Goal: Information Seeking & Learning: Learn about a topic

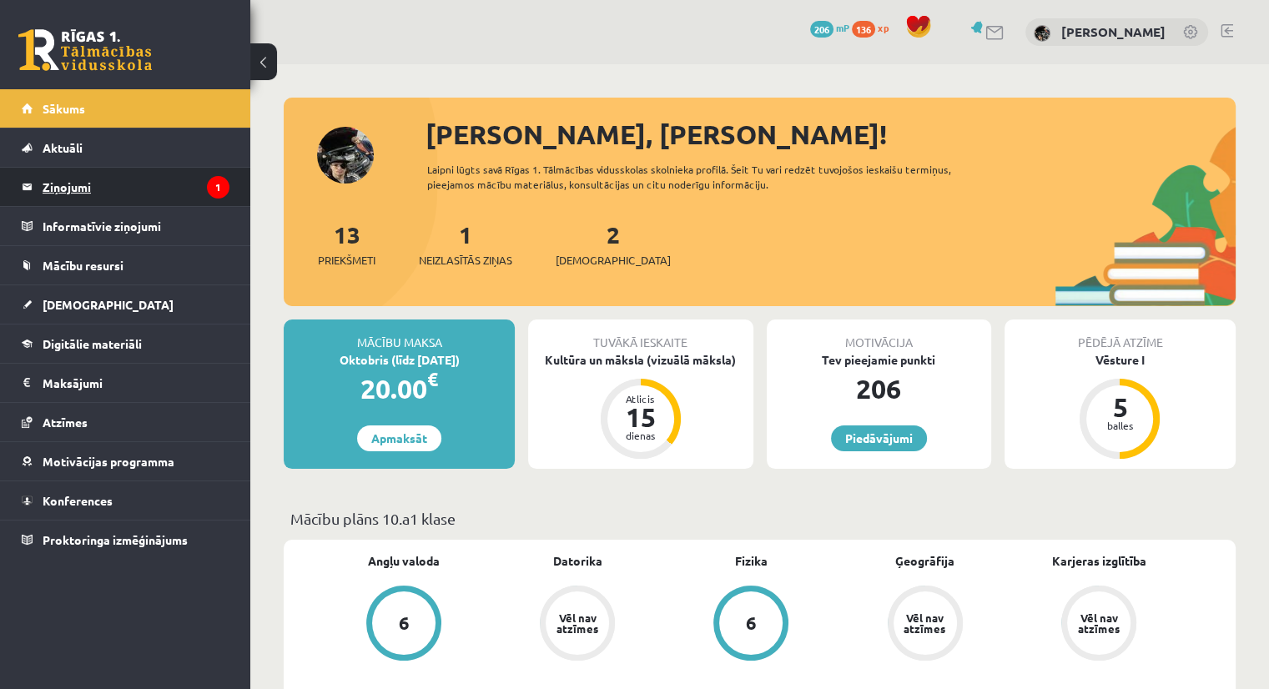
click at [144, 180] on legend "Ziņojumi 1" at bounding box center [136, 187] width 187 height 38
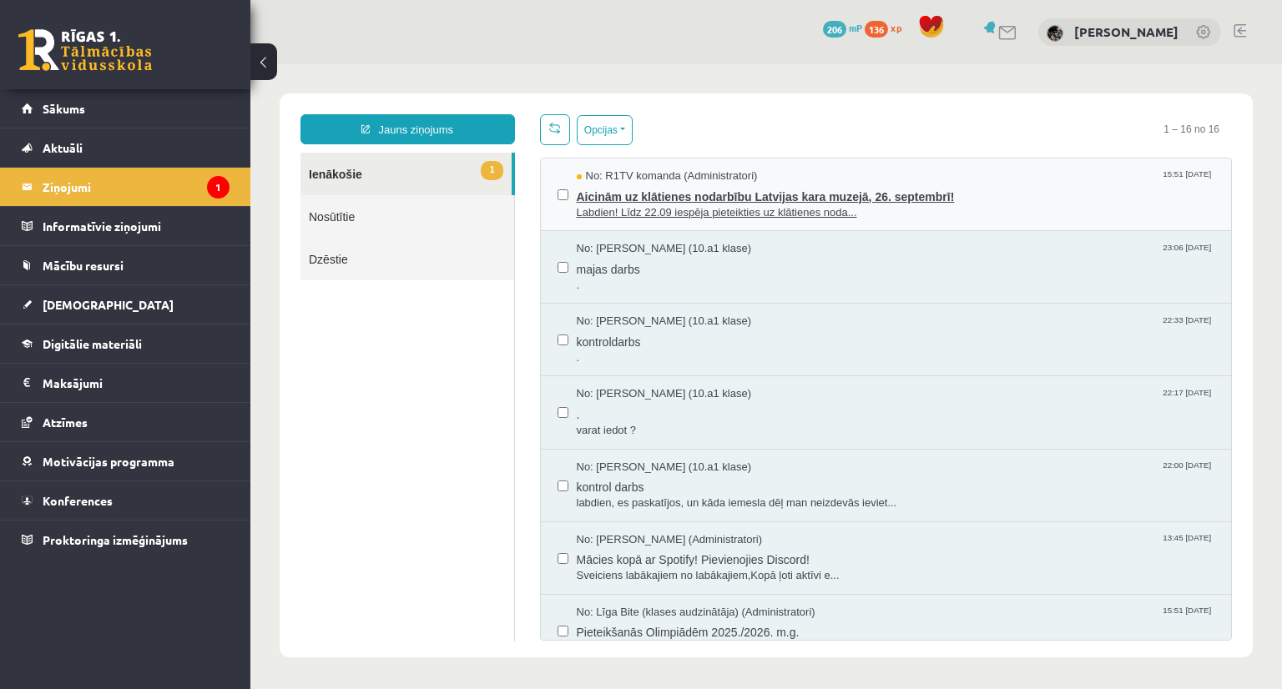
click at [680, 194] on span "Aicinām uz klātienes nodarbību Latvijas kara muzejā, 26. septembrī!" at bounding box center [896, 194] width 638 height 21
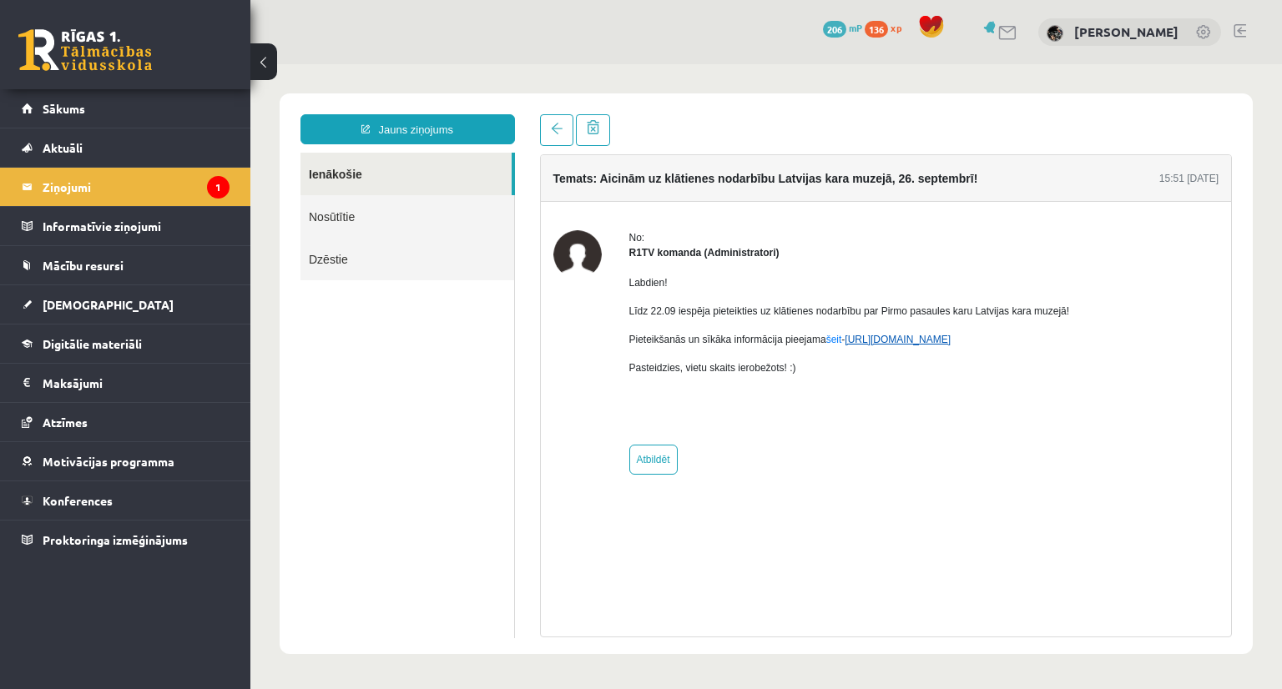
click at [938, 342] on link "https://eskola.r1tv.lv/campaign/35" at bounding box center [897, 340] width 106 height 12
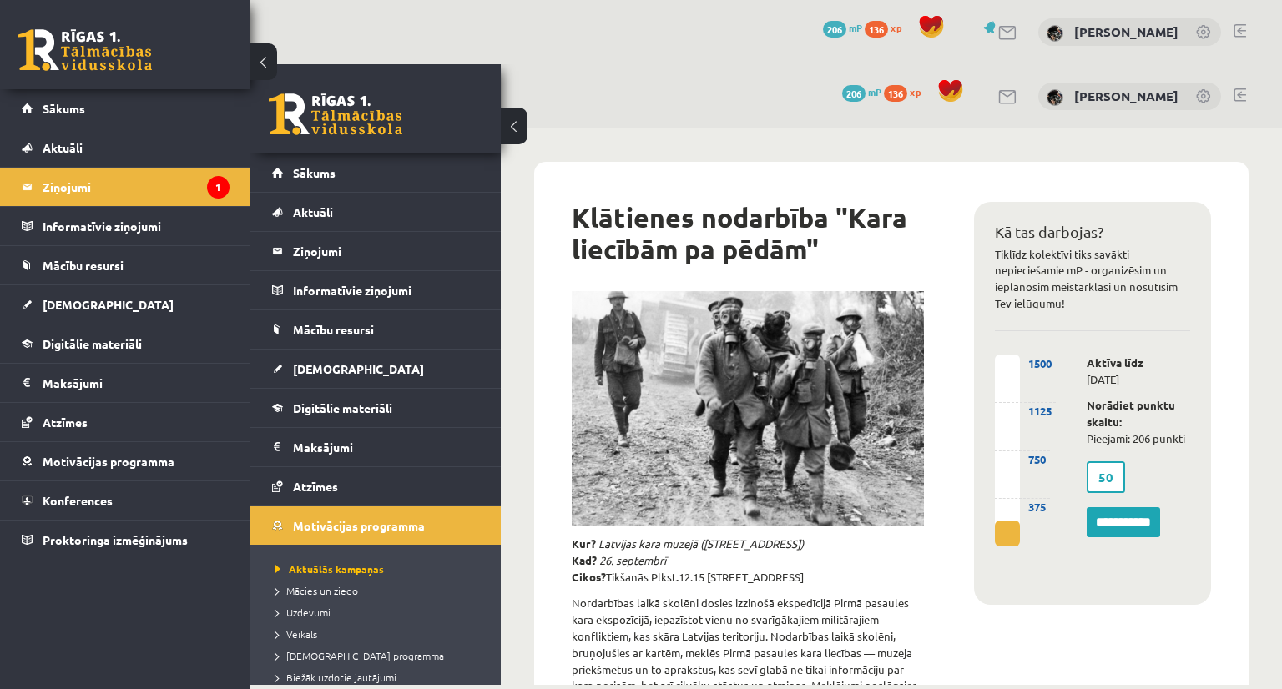
click at [511, 128] on button at bounding box center [514, 126] width 27 height 37
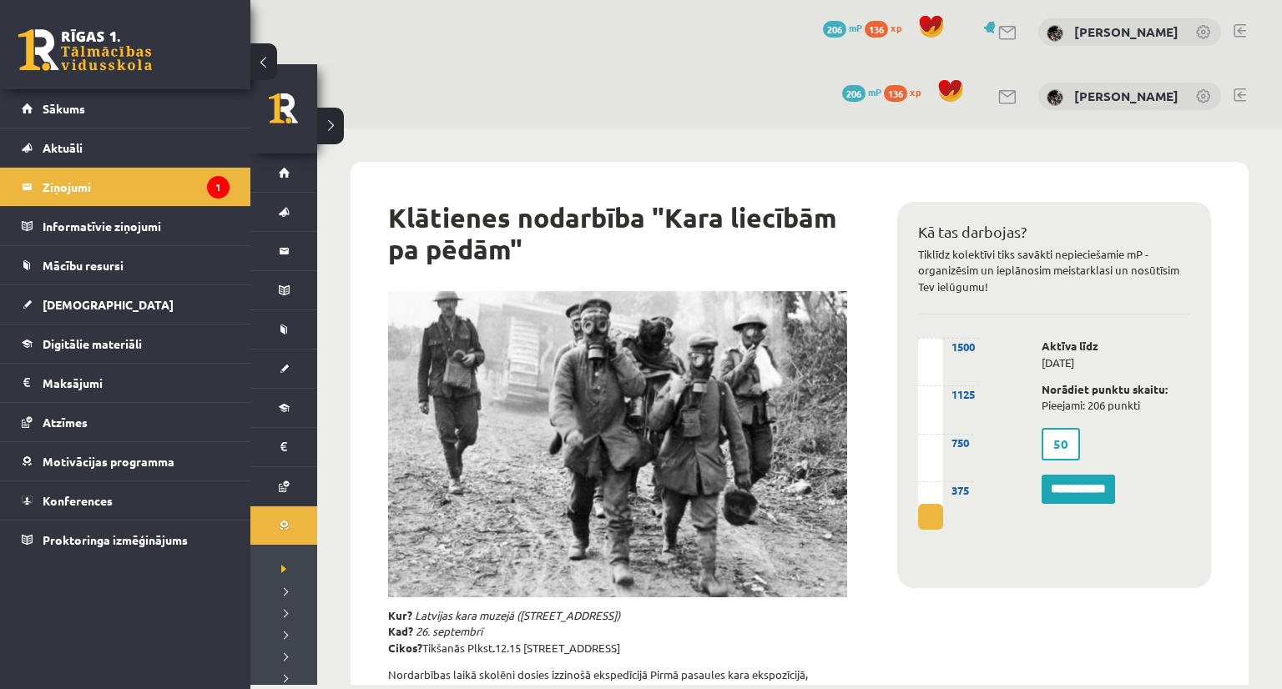
click at [326, 126] on button at bounding box center [330, 126] width 27 height 37
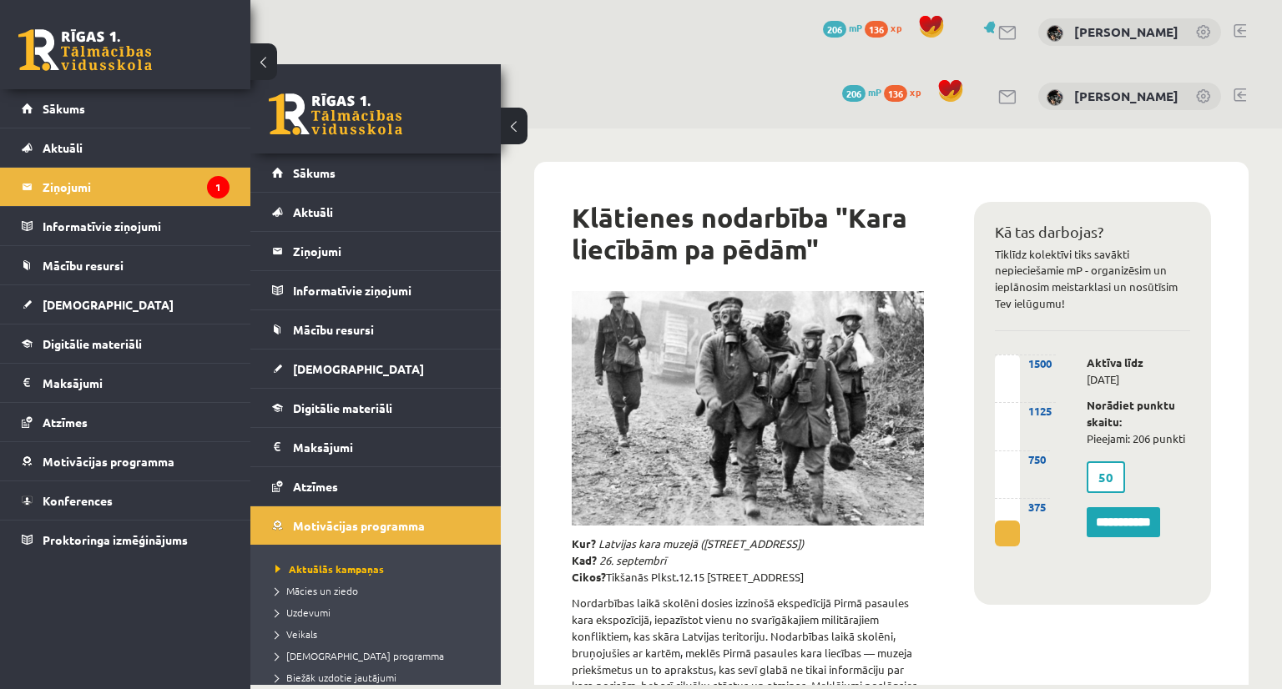
click at [515, 119] on button at bounding box center [514, 126] width 27 height 37
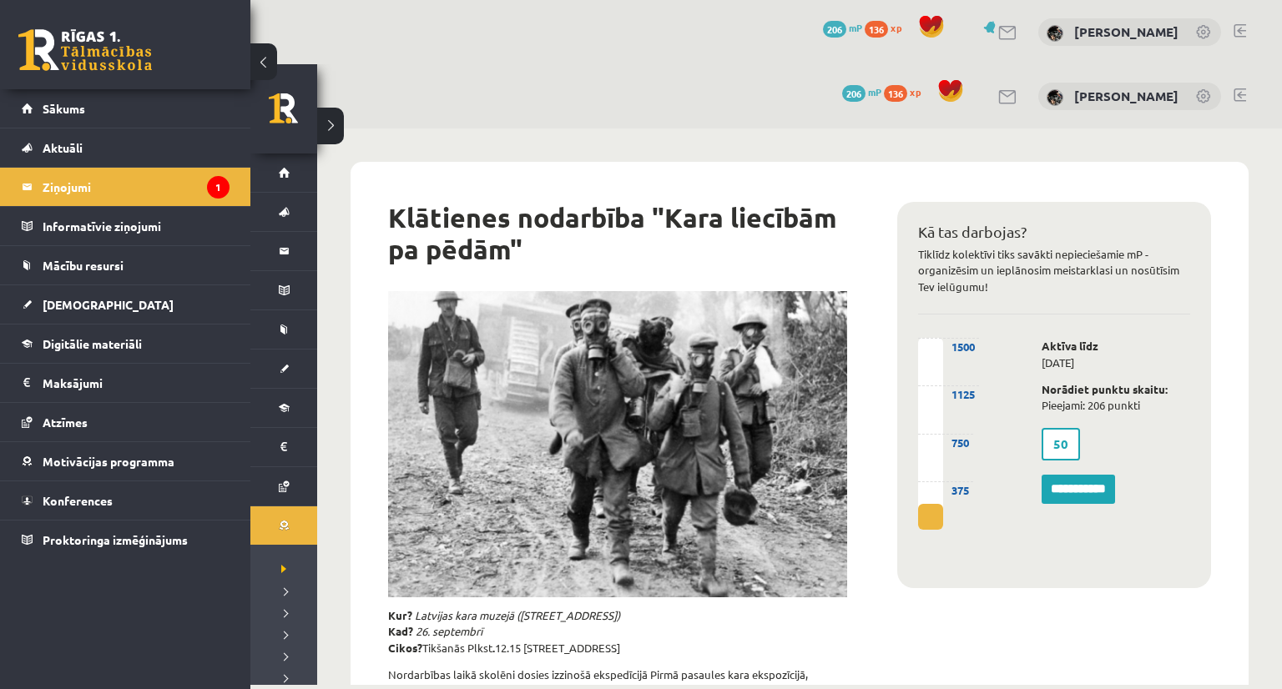
click at [259, 55] on button at bounding box center [263, 61] width 27 height 37
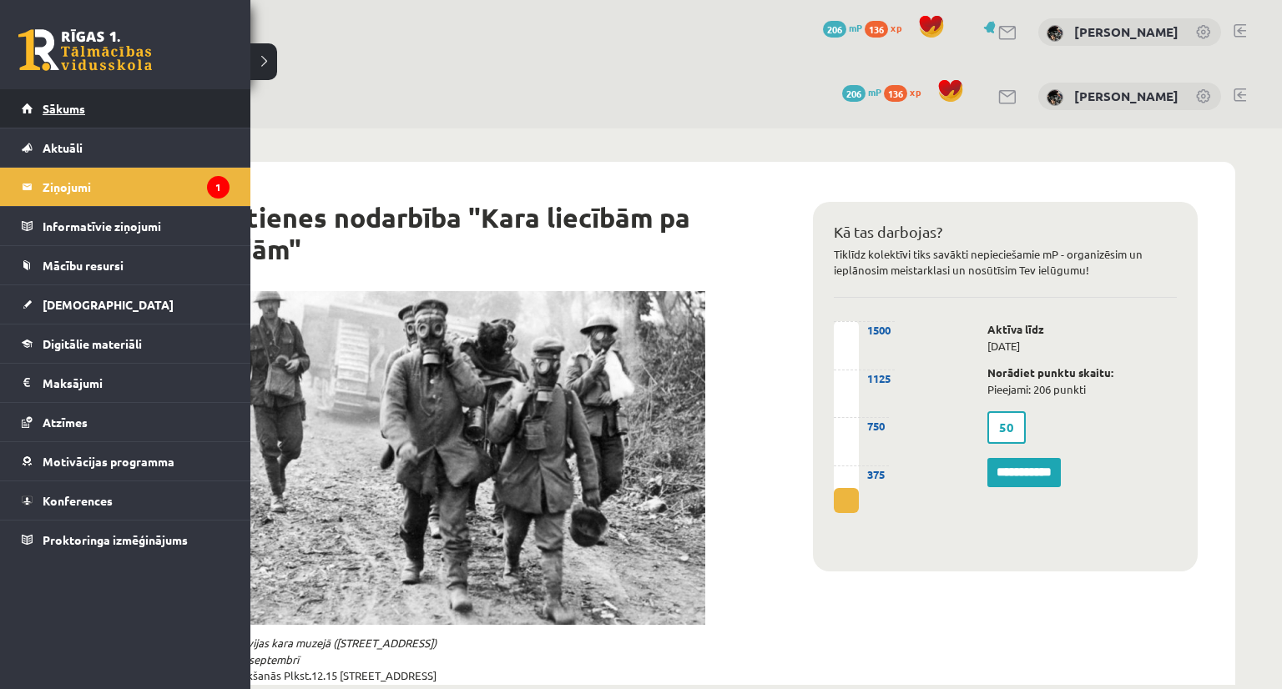
click at [51, 112] on span "Sākums" at bounding box center [64, 108] width 43 height 15
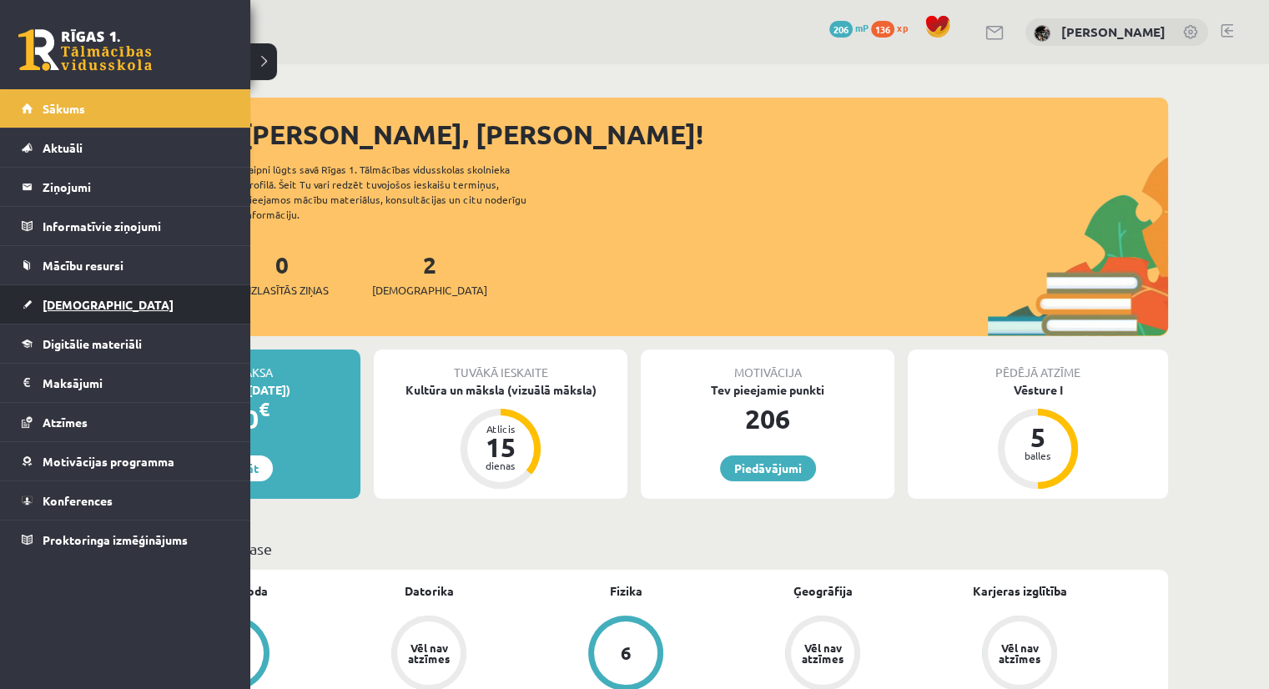
click at [83, 294] on link "[DEMOGRAPHIC_DATA]" at bounding box center [126, 304] width 208 height 38
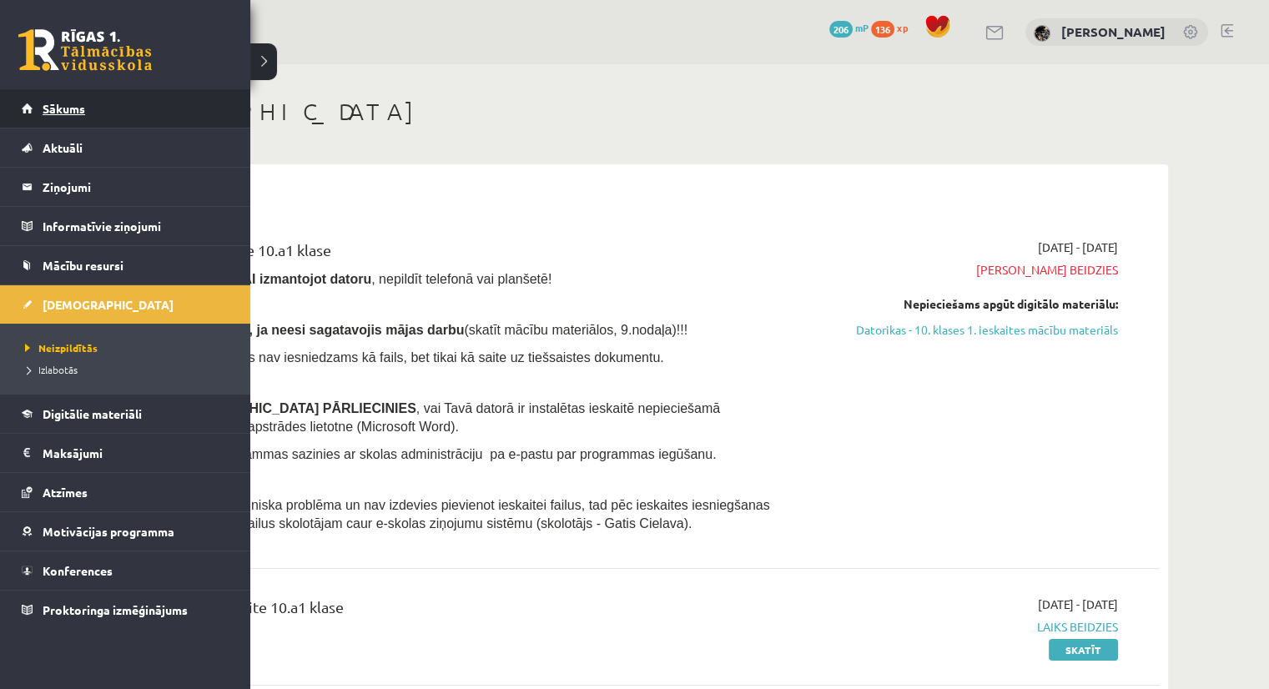
click at [67, 108] on span "Sākums" at bounding box center [64, 108] width 43 height 15
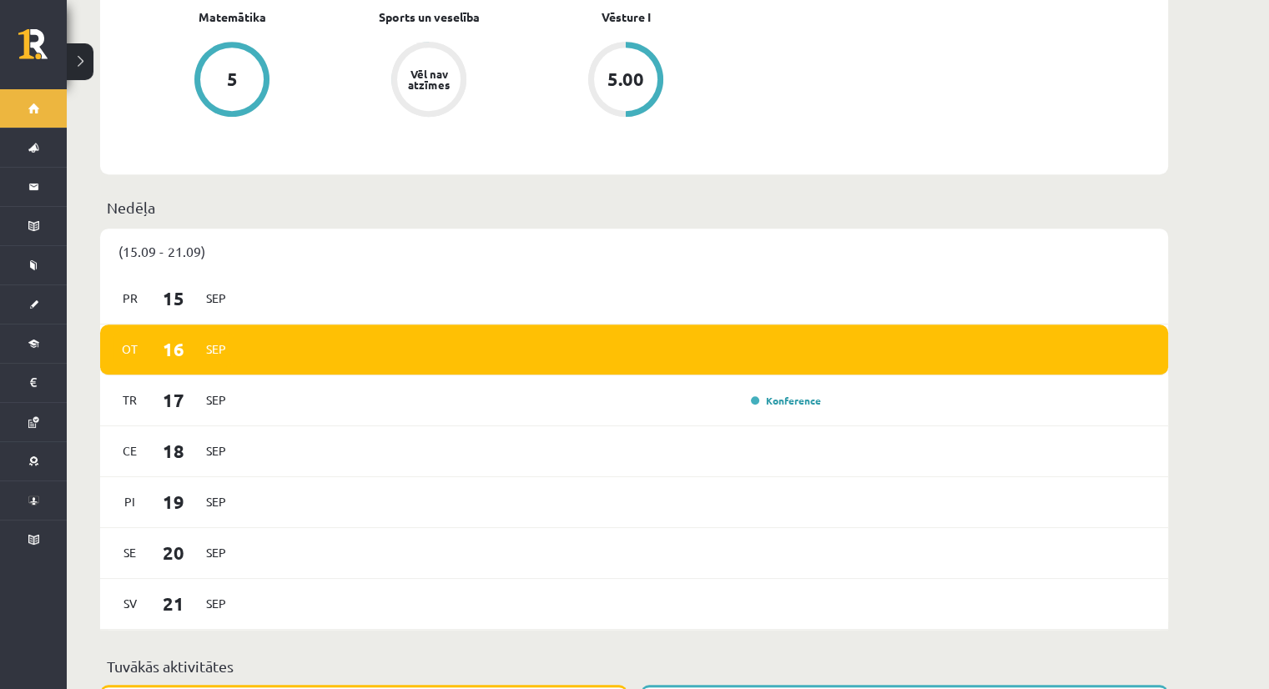
scroll to position [884, 0]
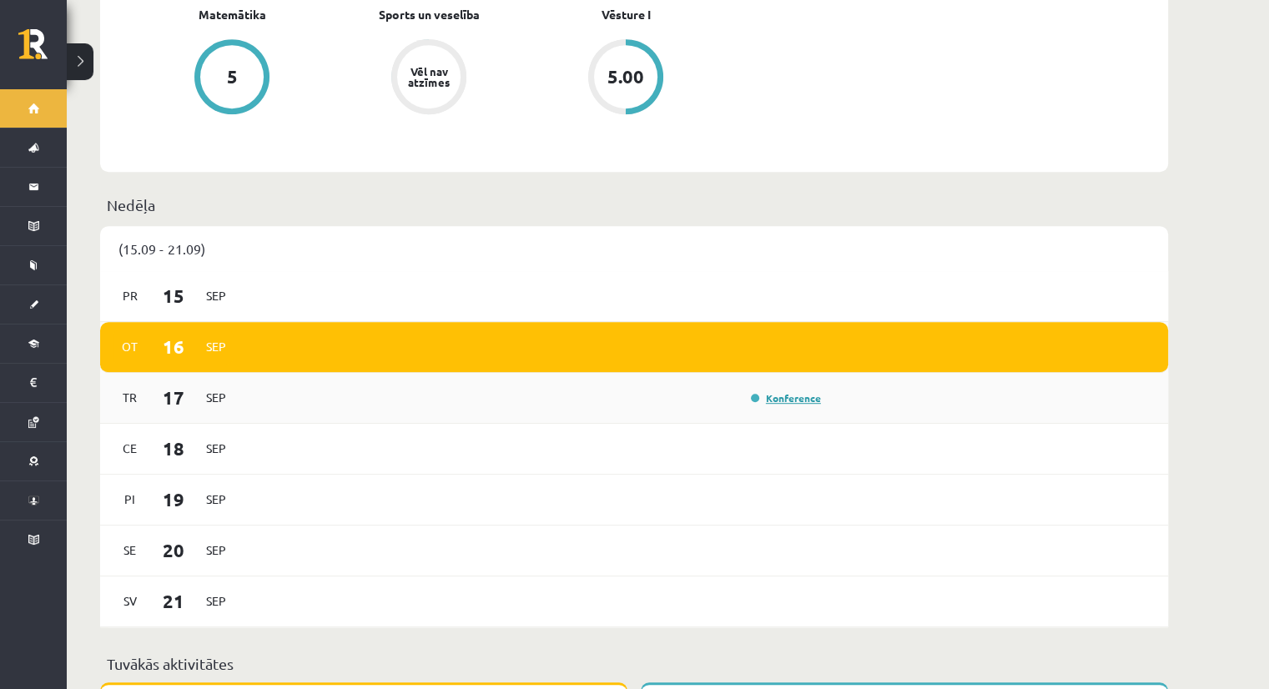
click at [794, 391] on link "Konference" at bounding box center [786, 397] width 70 height 13
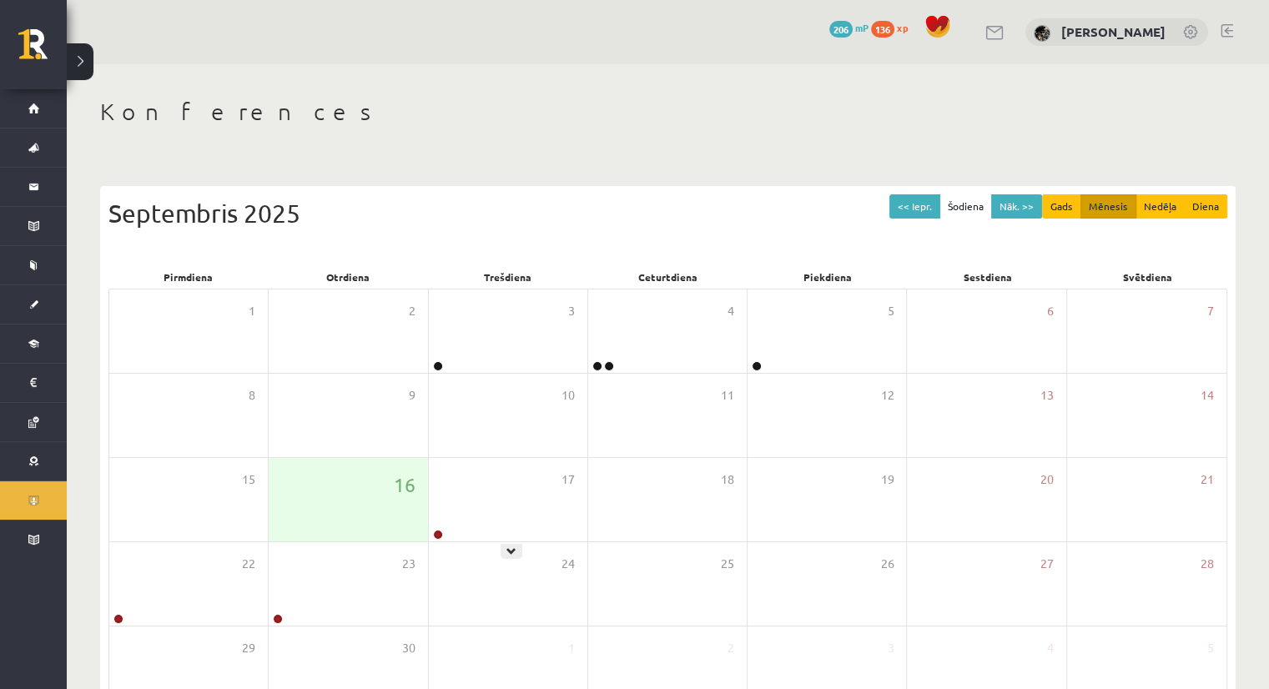
click at [461, 521] on div "17" at bounding box center [508, 499] width 159 height 83
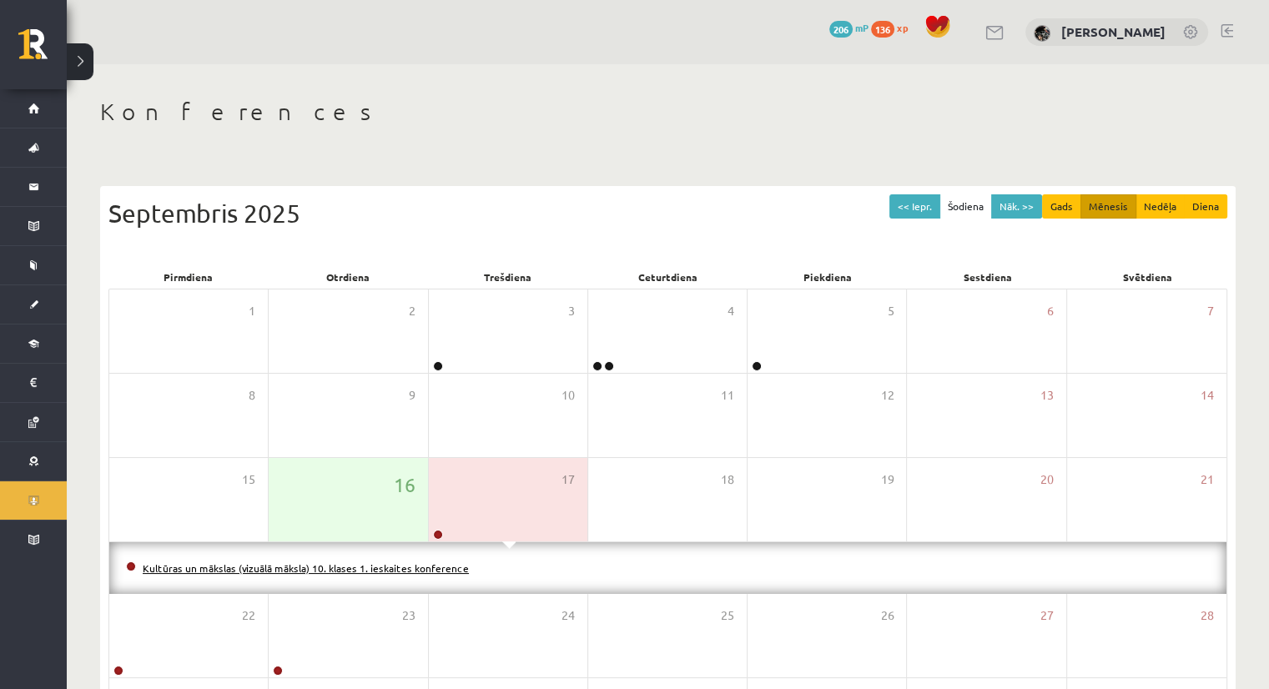
click at [394, 567] on link "Kultūras un mākslas (vizuālā māksla) 10. klases 1. ieskaites konference" at bounding box center [306, 568] width 326 height 13
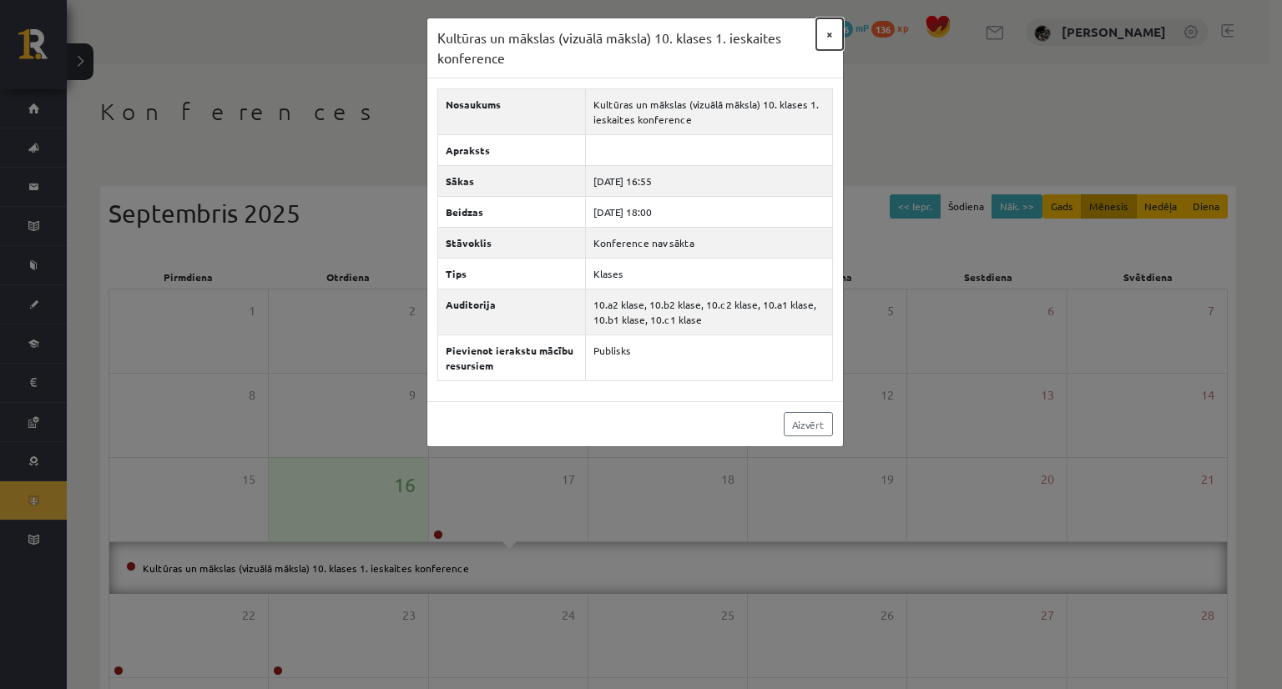
click at [829, 34] on button "×" at bounding box center [829, 34] width 27 height 32
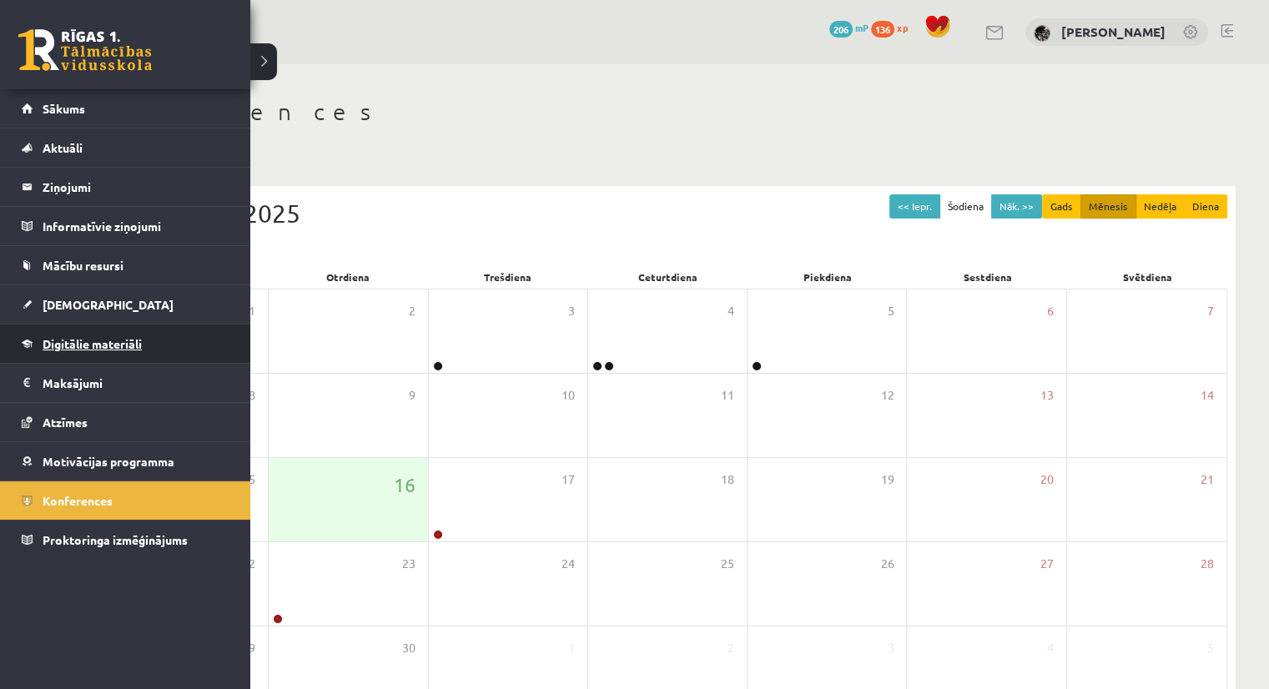
click at [62, 335] on link "Digitālie materiāli" at bounding box center [126, 344] width 208 height 38
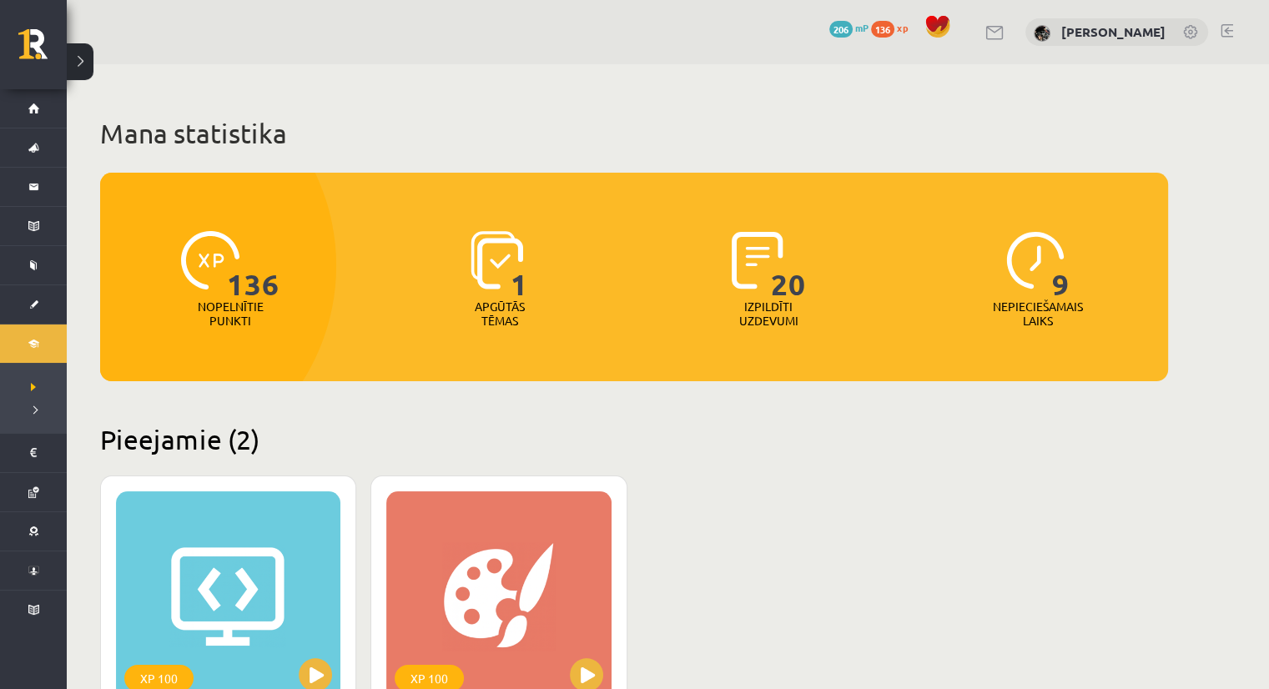
click at [512, 314] on p "Apgūtās tēmas" at bounding box center [499, 314] width 65 height 28
click at [497, 278] on img at bounding box center [497, 260] width 53 height 58
click at [768, 320] on p "Izpildīti uzdevumi" at bounding box center [768, 314] width 65 height 28
click at [768, 283] on img at bounding box center [758, 260] width 52 height 58
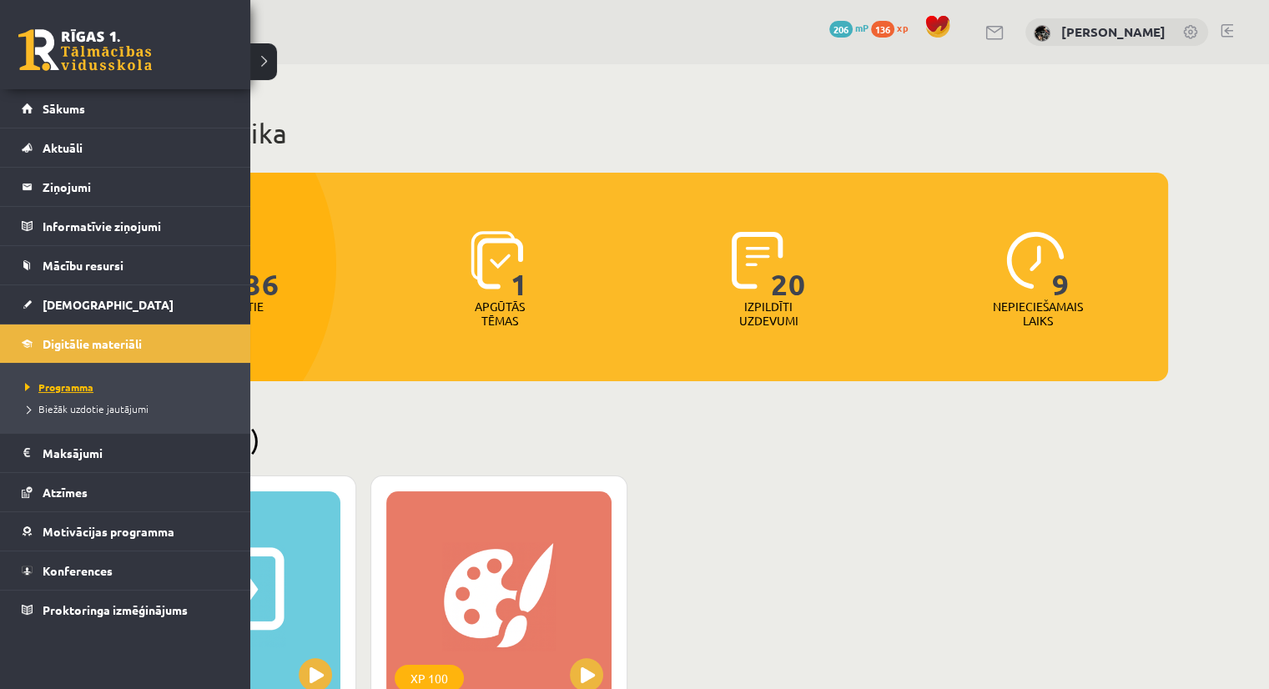
click at [83, 384] on span "Programma" at bounding box center [57, 386] width 73 height 13
click at [67, 340] on span "Digitālie materiāli" at bounding box center [92, 343] width 99 height 15
click at [41, 301] on link "[DEMOGRAPHIC_DATA]" at bounding box center [126, 304] width 208 height 38
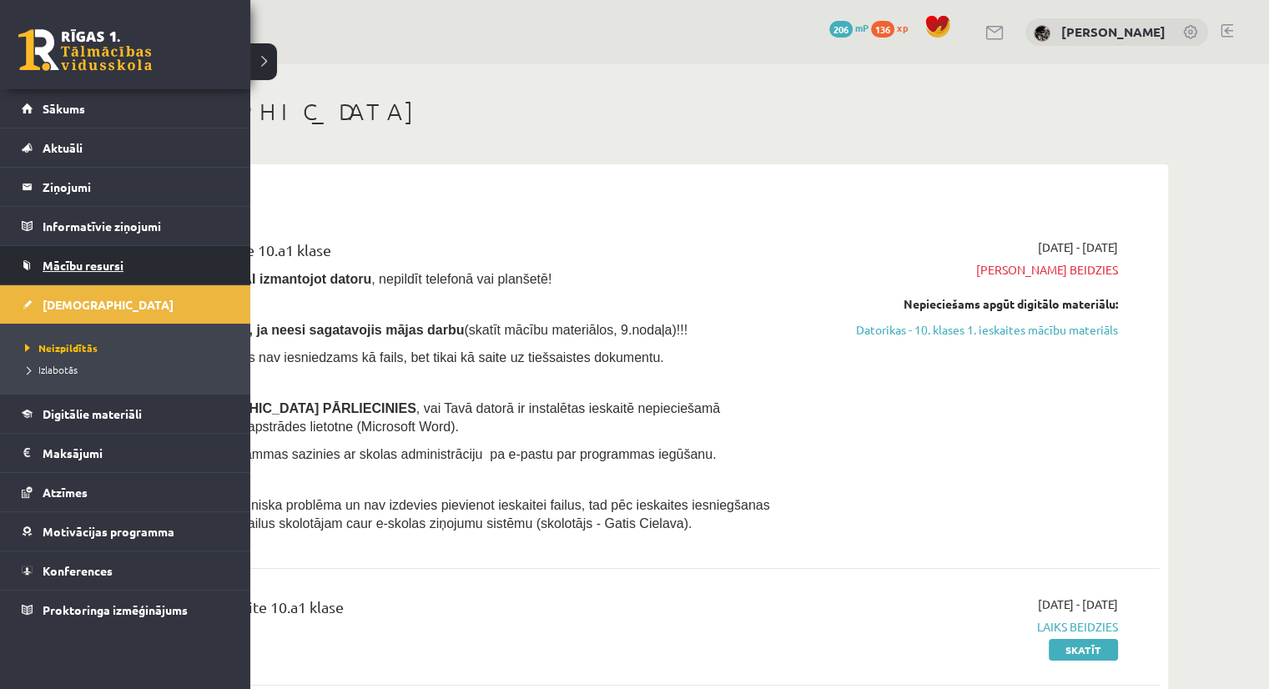
click at [57, 270] on span "Mācību resursi" at bounding box center [83, 265] width 81 height 15
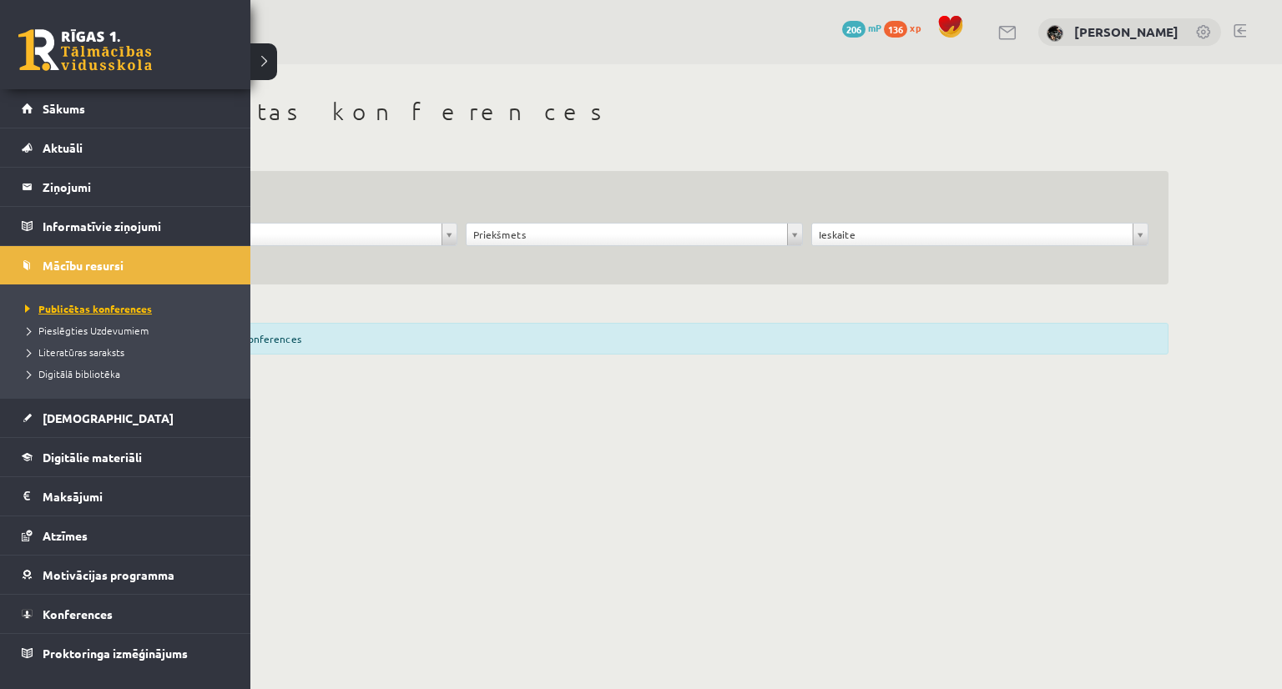
click at [56, 305] on span "Publicētas konferences" at bounding box center [86, 308] width 131 height 13
click at [68, 328] on span "Pieslēgties Uzdevumiem" at bounding box center [85, 330] width 128 height 13
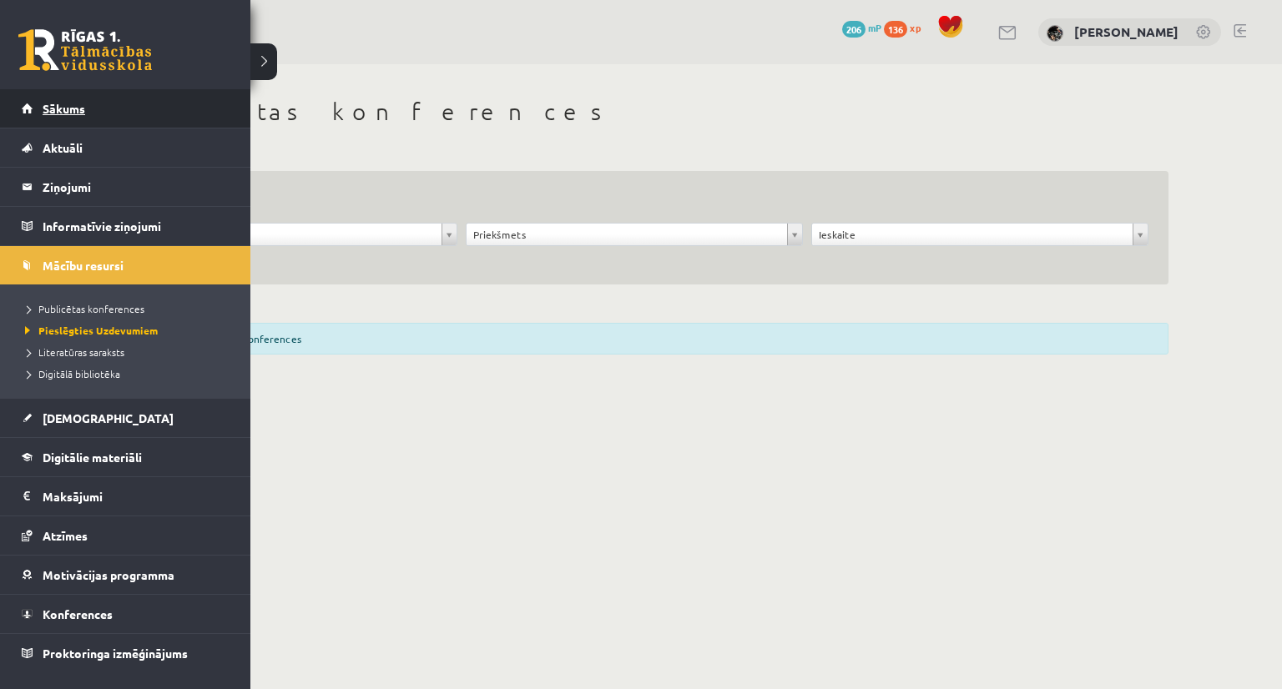
click at [43, 112] on span "Sākums" at bounding box center [64, 108] width 43 height 15
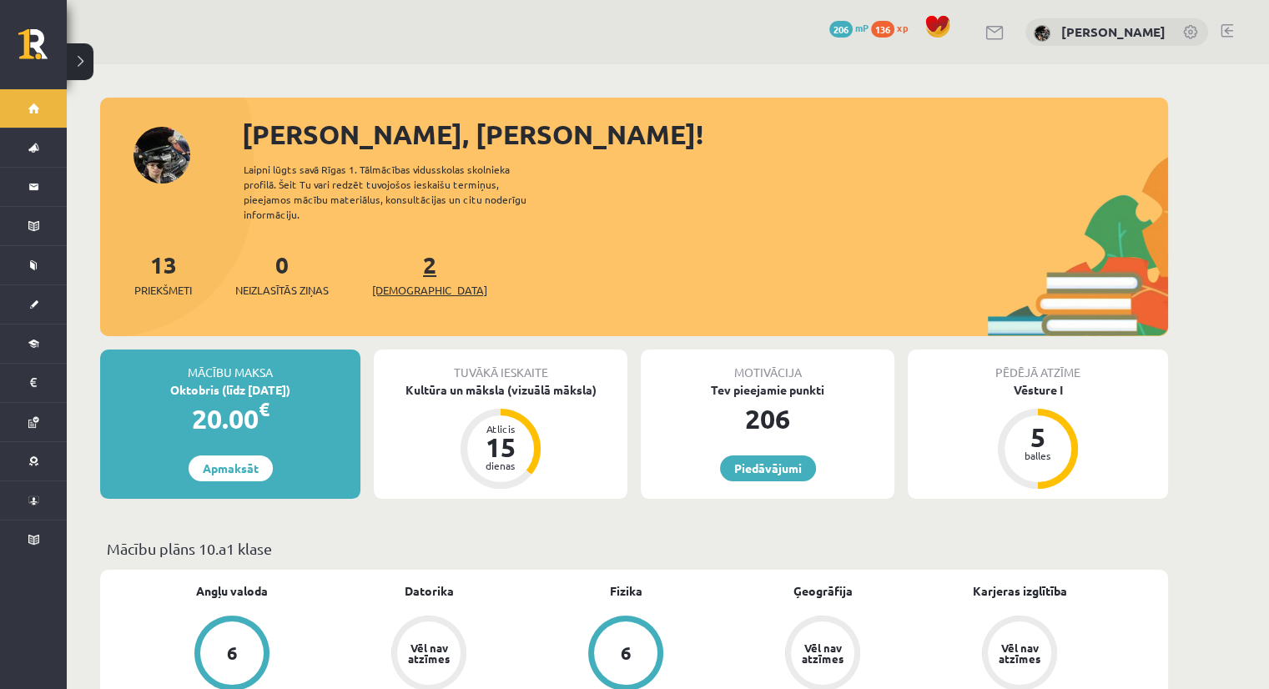
click at [406, 282] on span "[DEMOGRAPHIC_DATA]" at bounding box center [429, 290] width 115 height 17
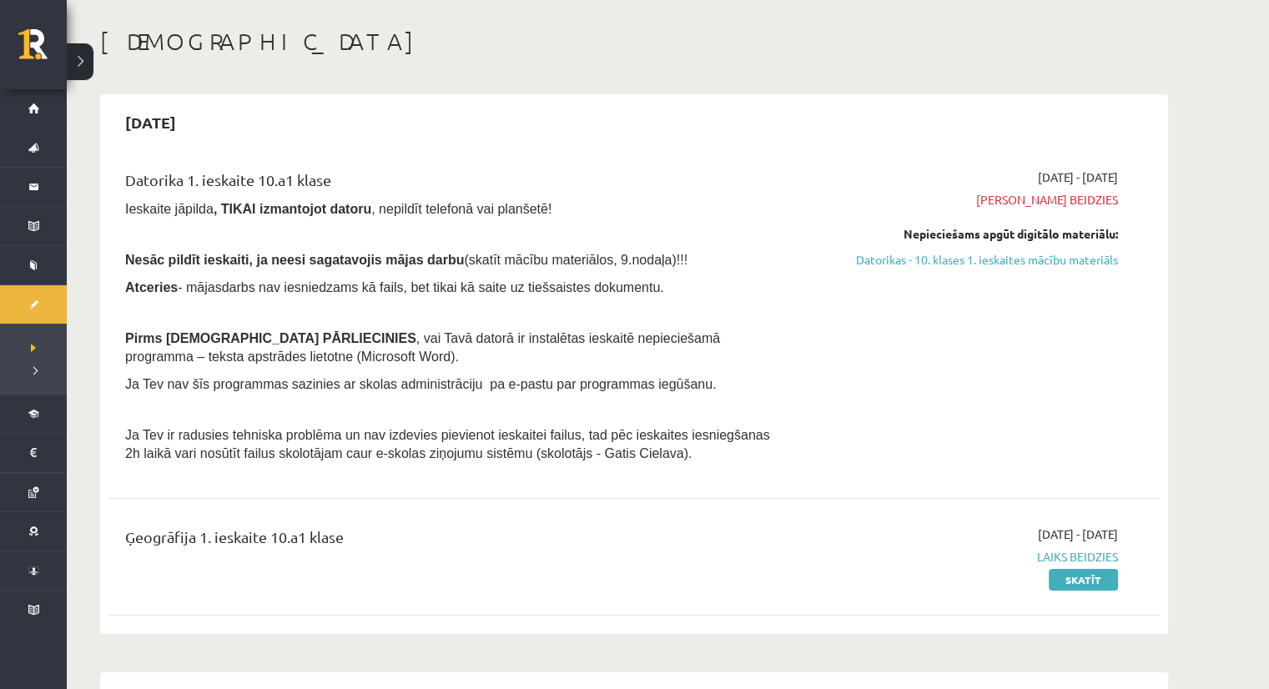
scroll to position [250, 0]
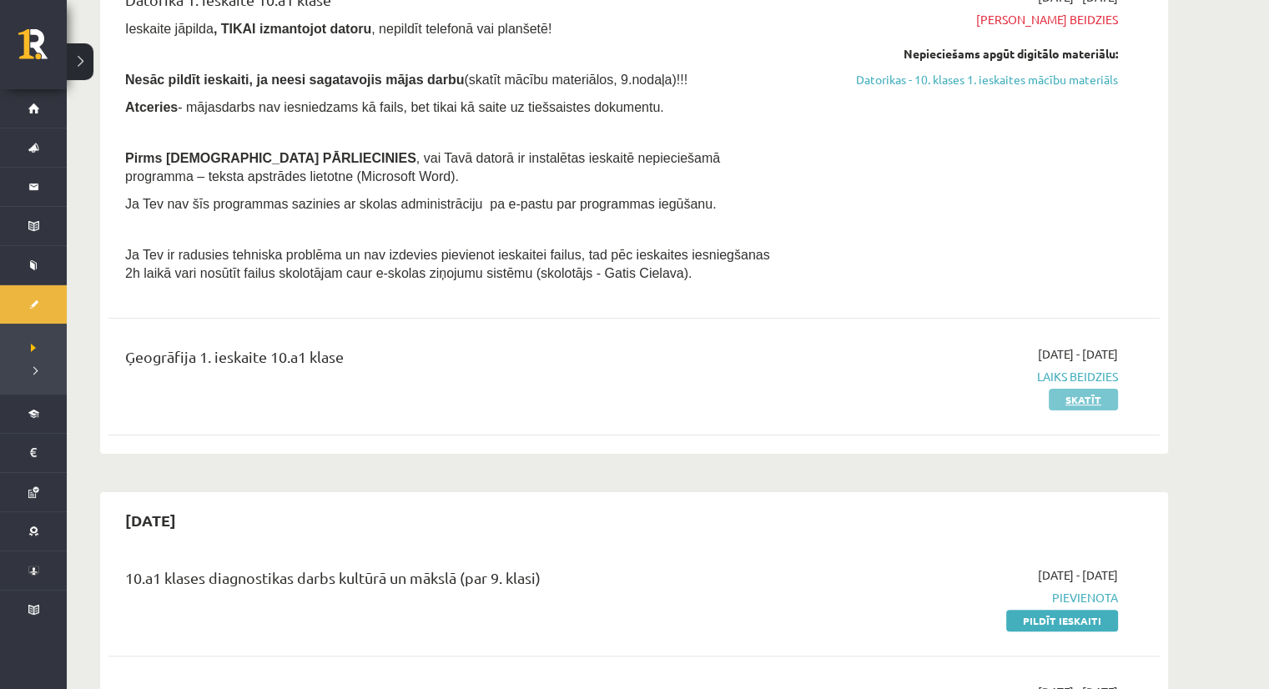
click at [1097, 395] on link "Skatīt" at bounding box center [1083, 400] width 69 height 22
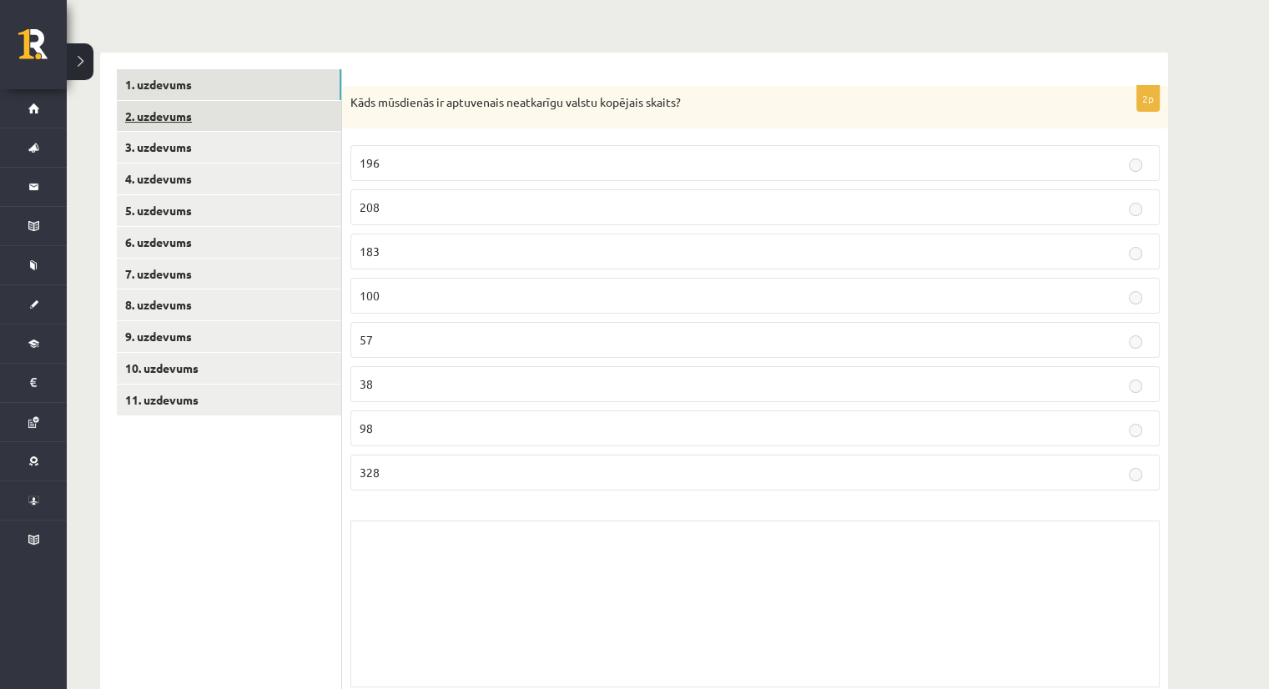
scroll to position [167, 0]
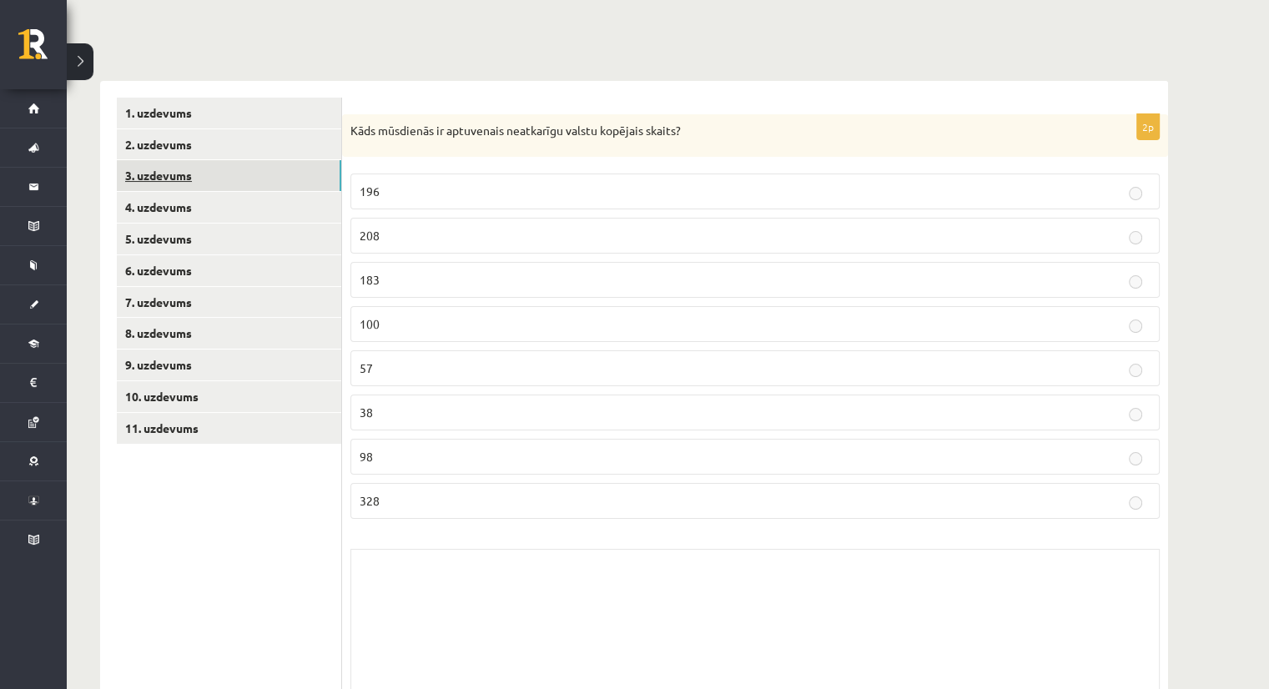
click at [177, 176] on link "3. uzdevums" at bounding box center [229, 175] width 224 height 31
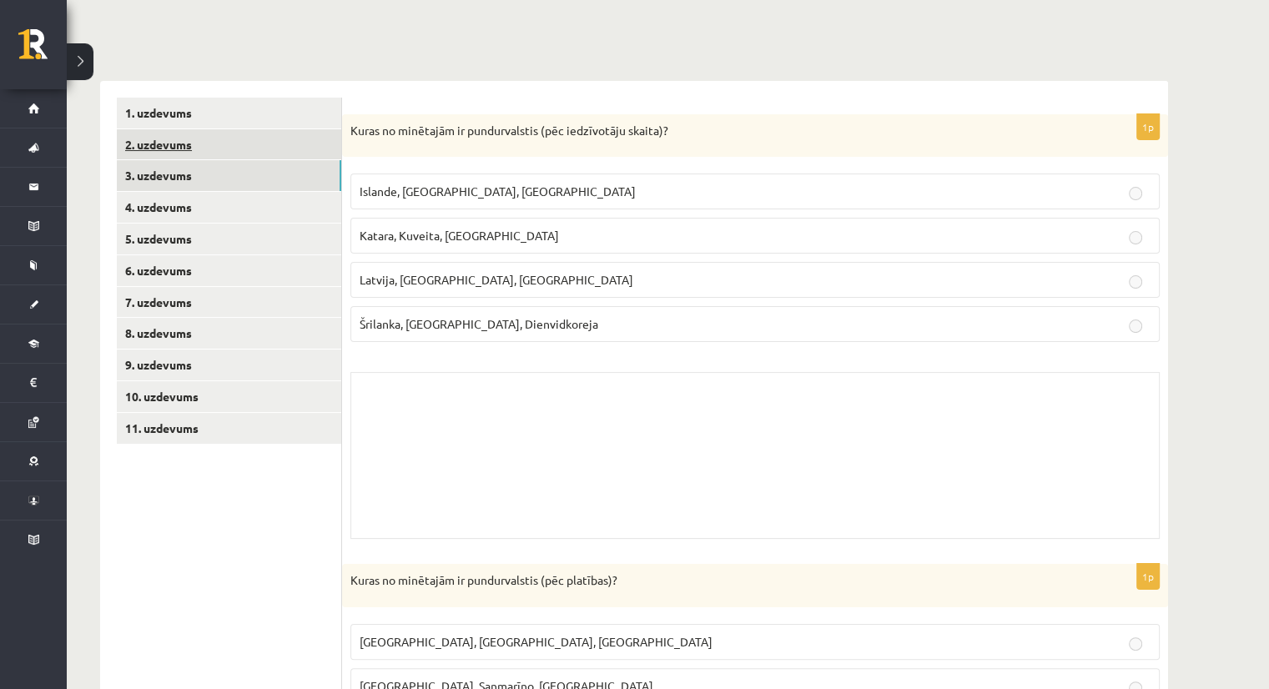
click at [160, 145] on link "2. uzdevums" at bounding box center [229, 144] width 224 height 31
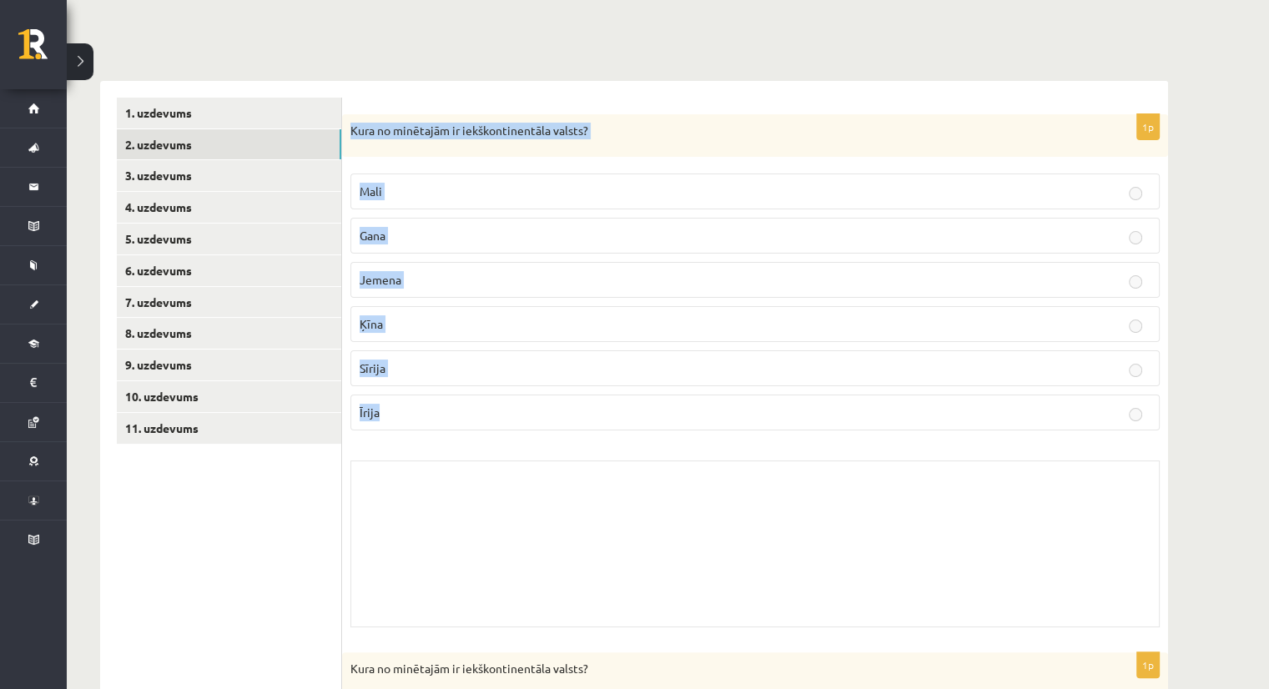
drag, startPoint x: 349, startPoint y: 126, endPoint x: 426, endPoint y: 431, distance: 314.9
click at [426, 431] on div "1p Kura no minētajām ir iekškontinentāla valsts? [GEOGRAPHIC_DATA] [GEOGRAPHIC_…" at bounding box center [755, 375] width 826 height 522
copy div "Kura no minētajām ir iekškontinentāla valsts? Mali Gana Jemena Ķīna Sīrija Īrija"
click at [1055, 558] on div "Skolotāja pielikums" at bounding box center [754, 544] width 809 height 167
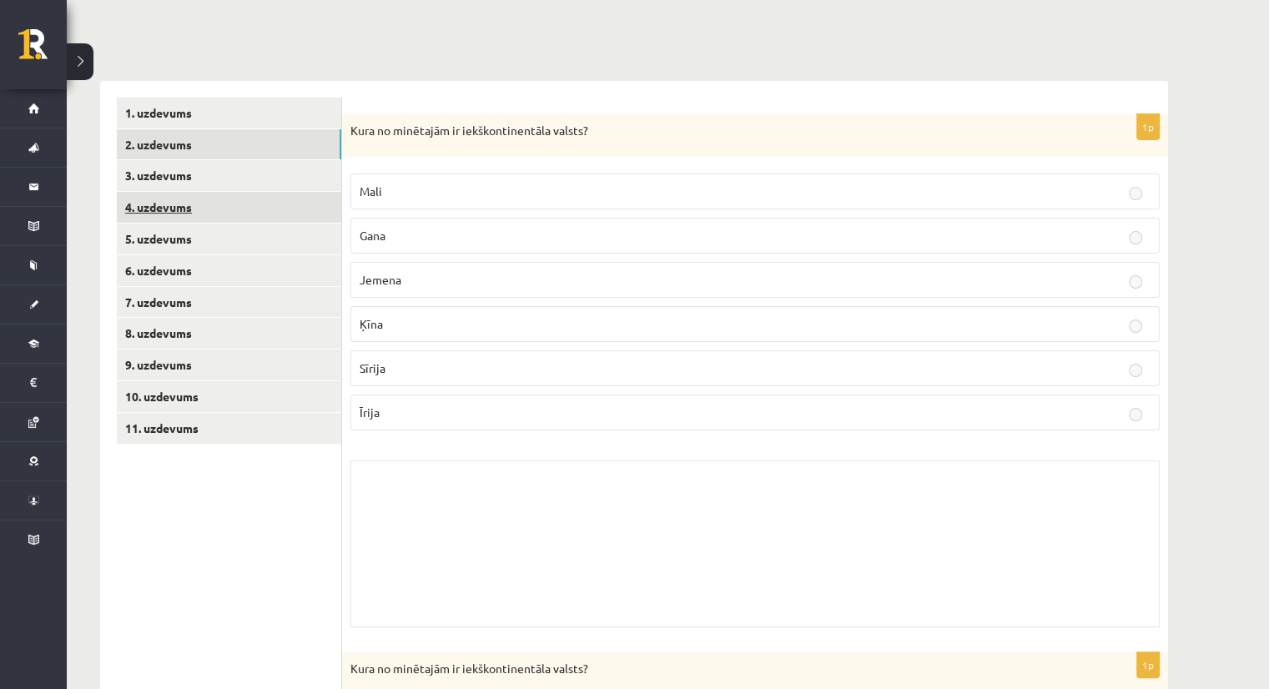
click at [175, 211] on link "4. uzdevums" at bounding box center [229, 207] width 224 height 31
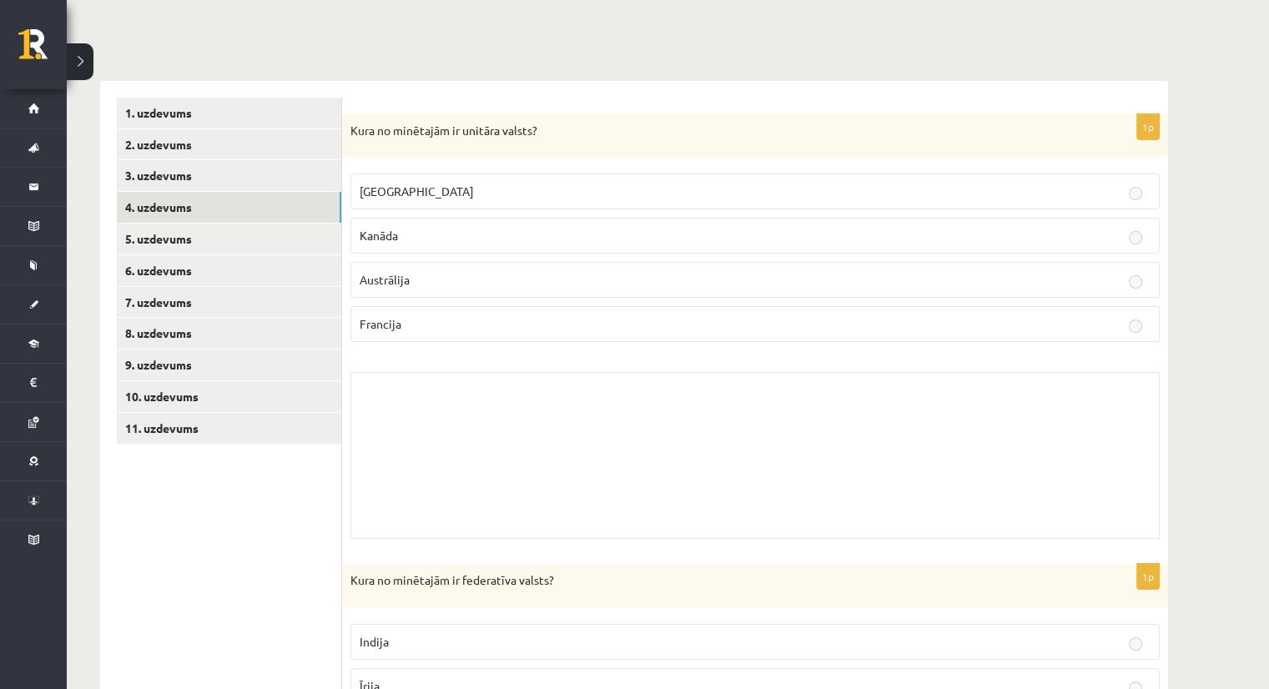
click at [1135, 228] on p "Kanāda" at bounding box center [755, 236] width 791 height 18
click at [380, 241] on p "Kanāda" at bounding box center [755, 236] width 791 height 18
